Goal: Task Accomplishment & Management: Use online tool/utility

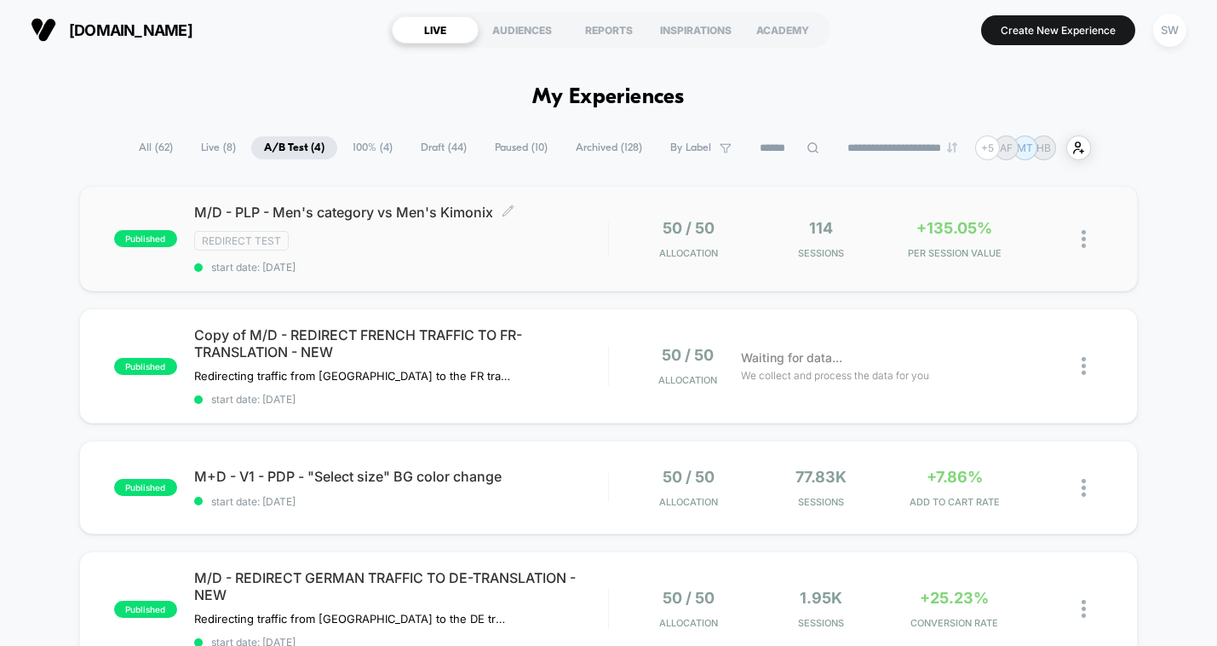
click at [583, 252] on div "M/D - PLP - Men's category vs Men's Kimonix Click to edit experience details Cl…" at bounding box center [401, 239] width 414 height 70
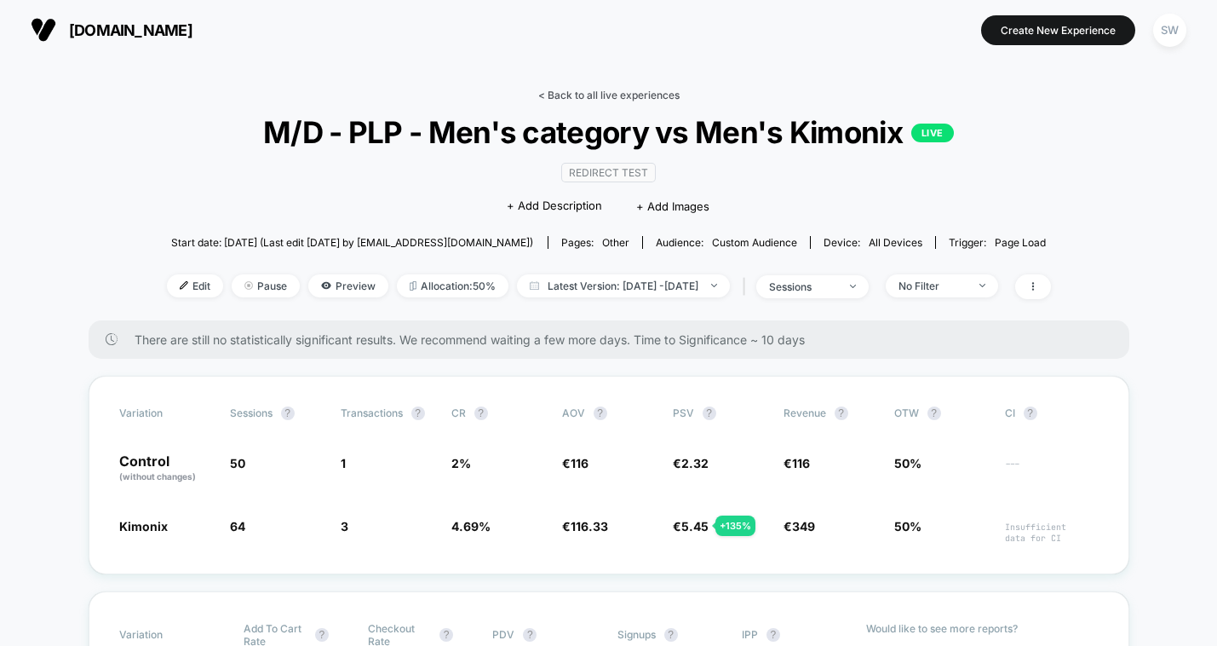
click at [579, 94] on link "< Back to all live experiences" at bounding box center [608, 95] width 141 height 13
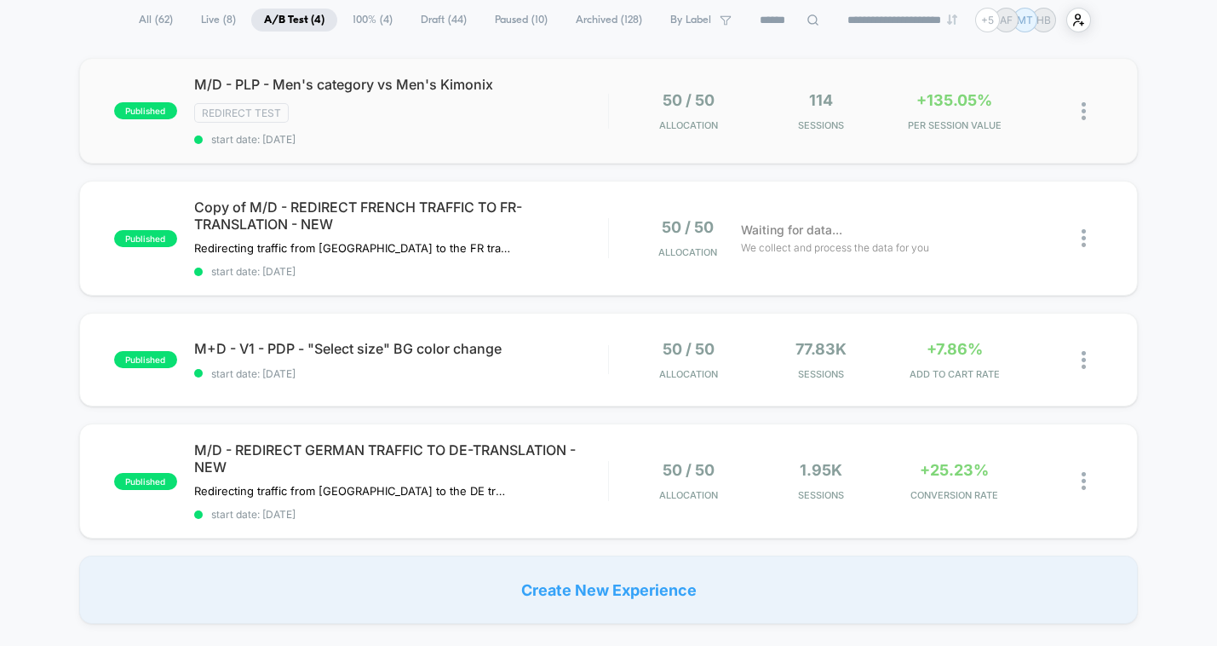
scroll to position [207, 0]
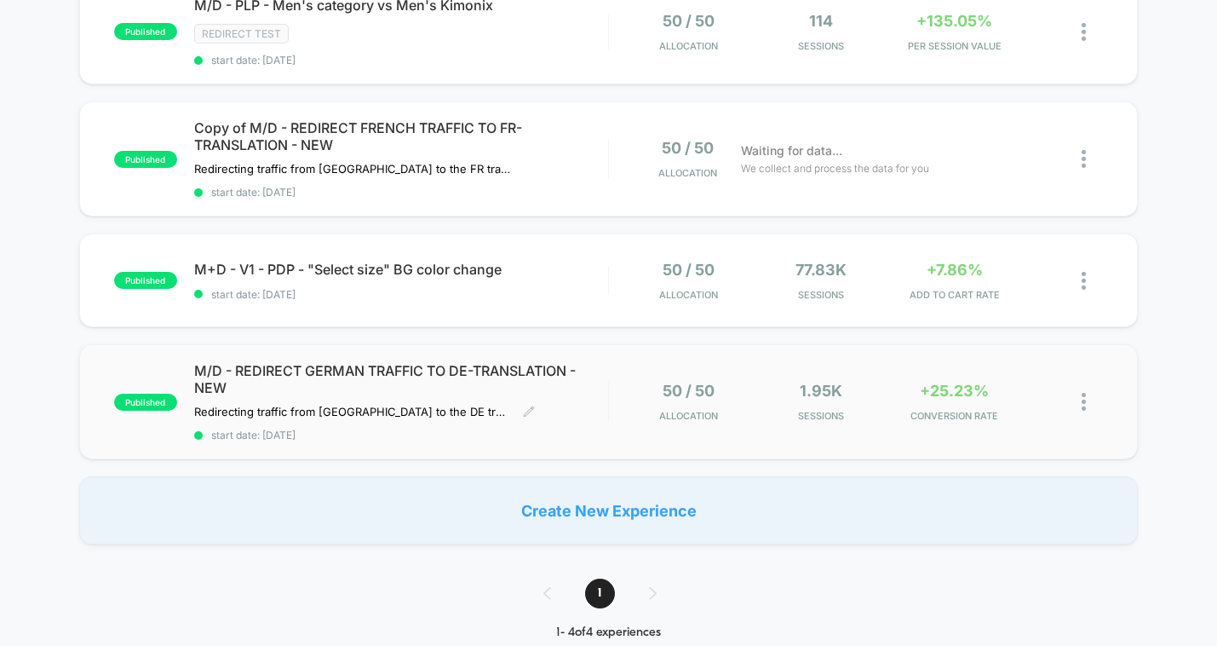
click at [582, 413] on div "M/D - REDIRECT GERMAN TRAFFIC TO DE-TRANSLATION - NEW Redirecting traffic from …" at bounding box center [401, 401] width 414 height 79
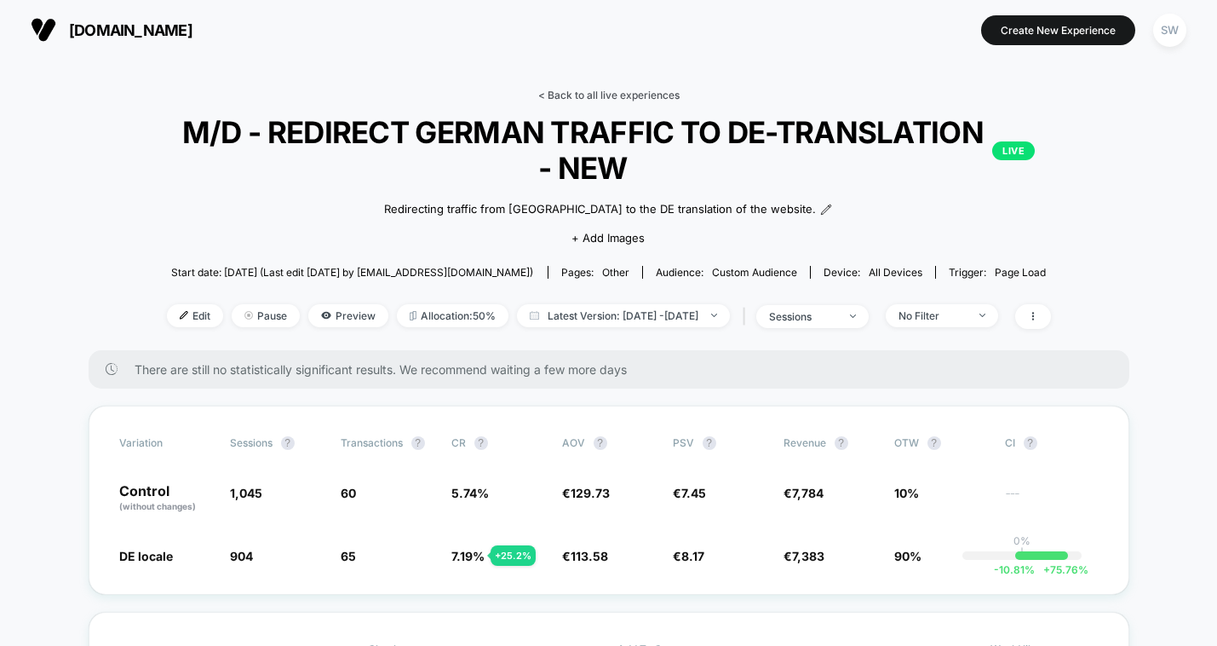
click at [599, 96] on link "< Back to all live experiences" at bounding box center [608, 95] width 141 height 13
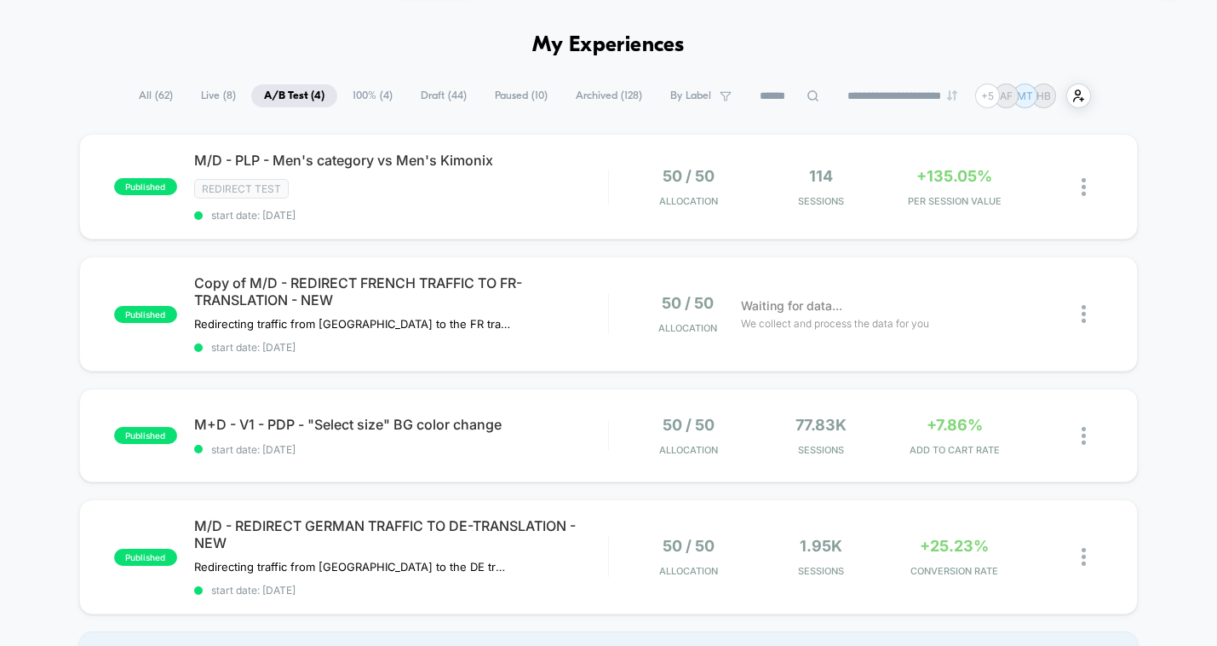
scroll to position [50, 0]
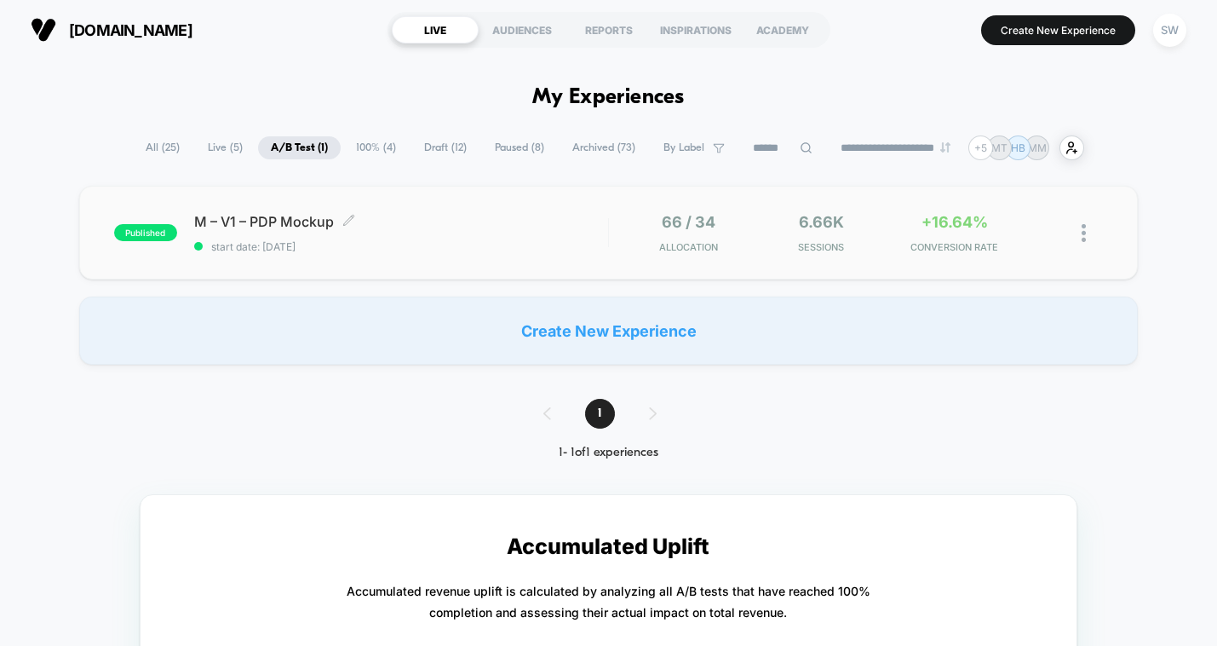
click at [521, 242] on span "start date: [DATE]" at bounding box center [401, 246] width 414 height 13
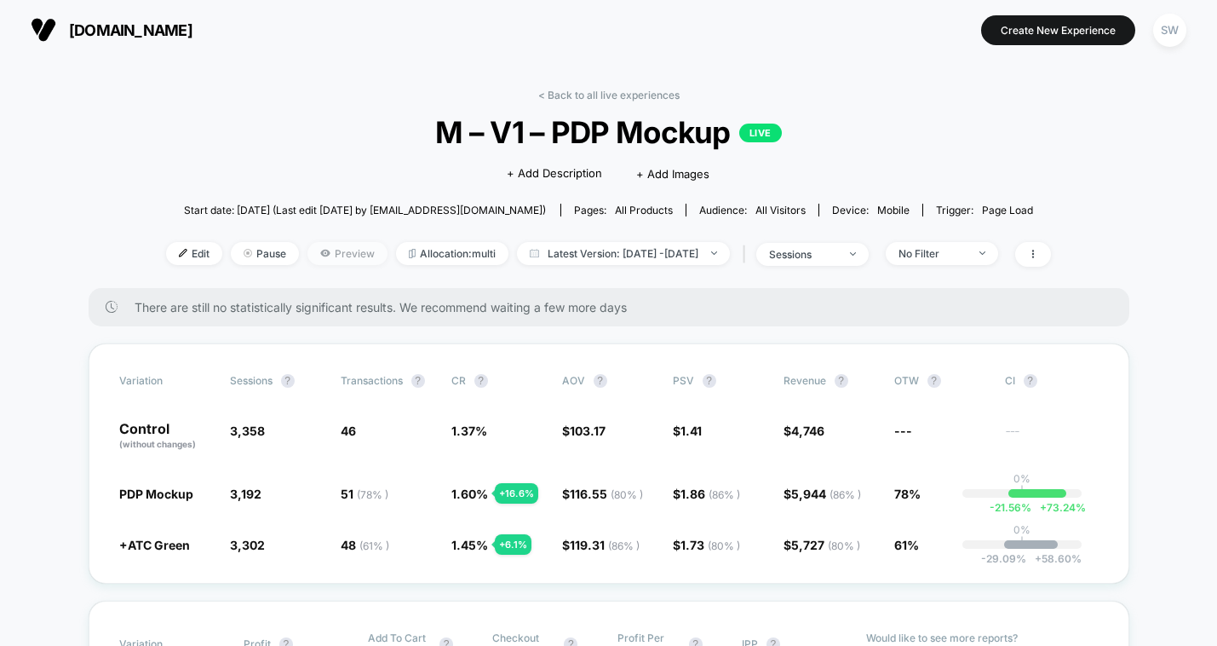
click at [311, 248] on span "Preview" at bounding box center [348, 253] width 80 height 23
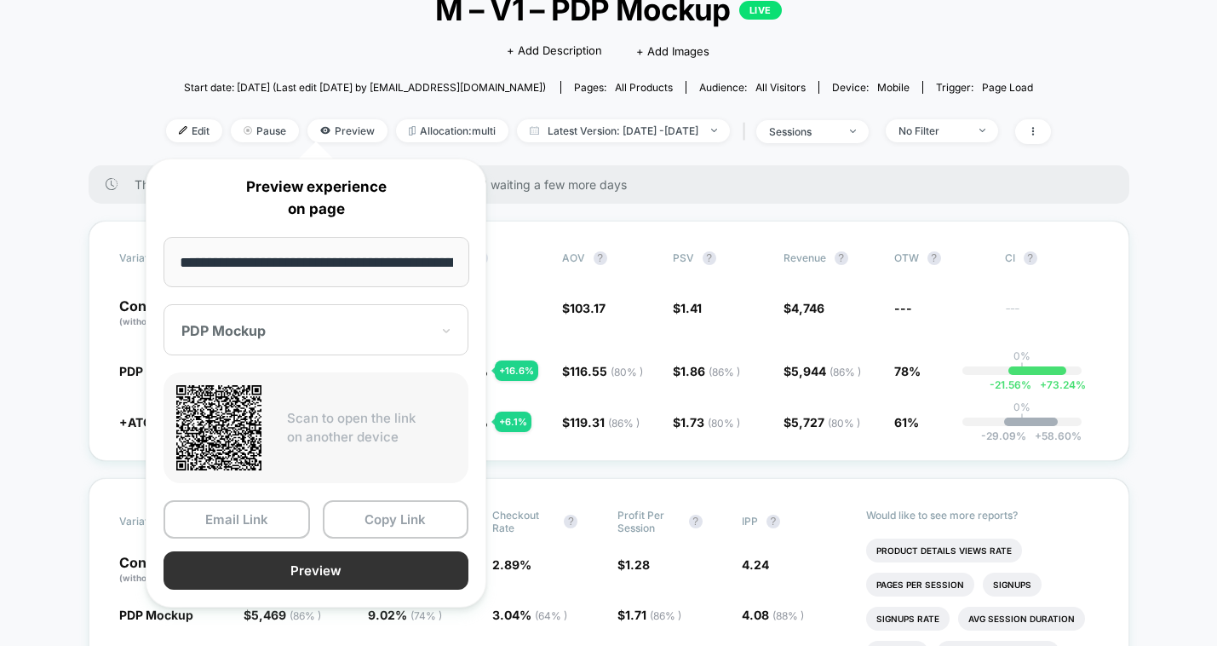
click at [342, 573] on button "Preview" at bounding box center [316, 570] width 305 height 38
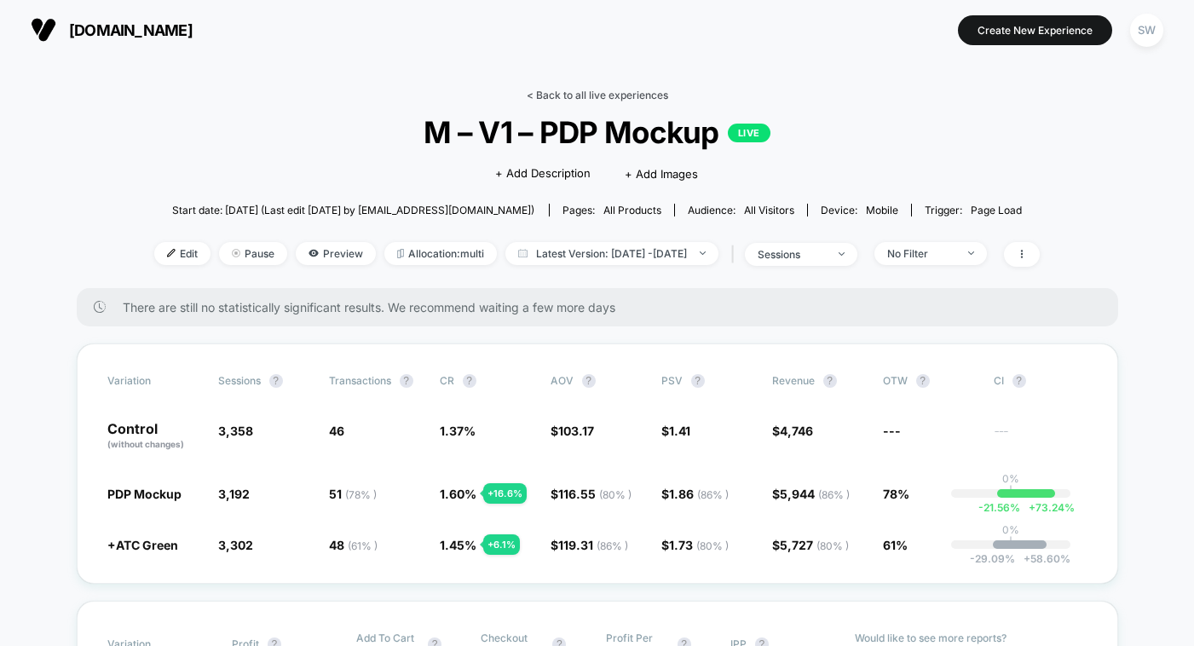
click at [585, 94] on link "< Back to all live experiences" at bounding box center [597, 95] width 141 height 13
